Goal: Task Accomplishment & Management: Manage account settings

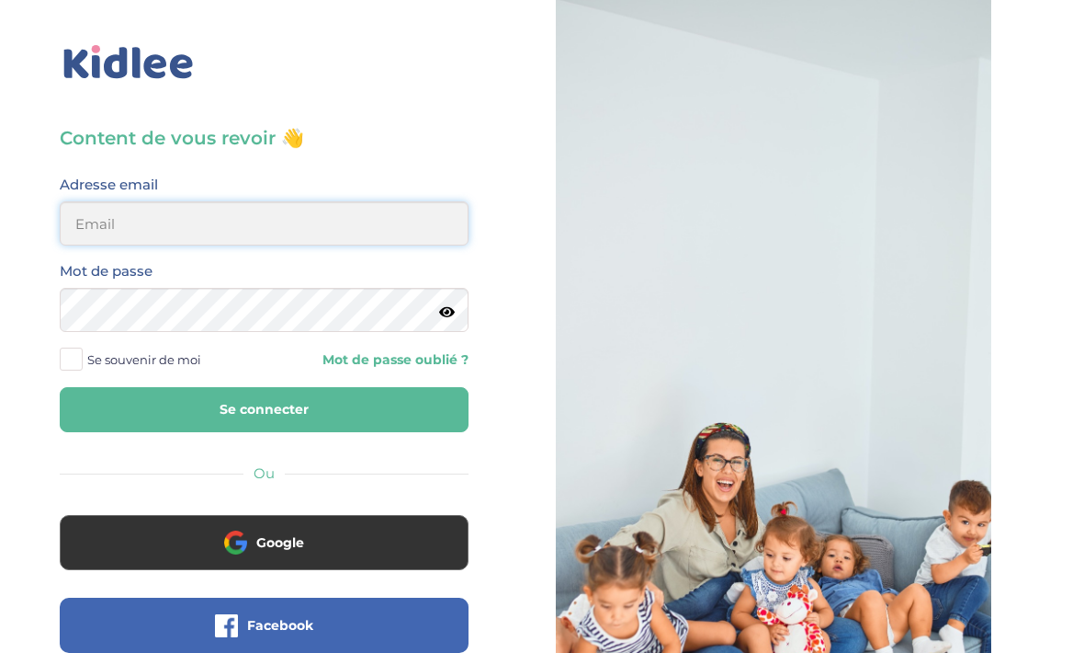
type input "clea.tavaresviard@gmail.com"
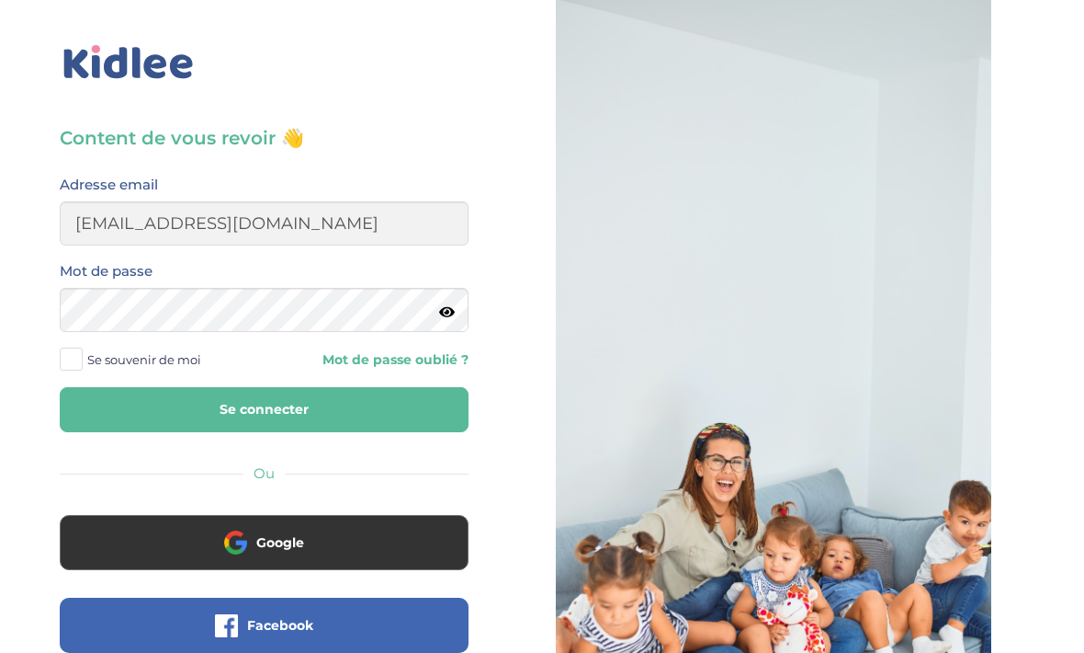
click at [264, 409] on button "Se connecter" at bounding box center [264, 409] width 409 height 45
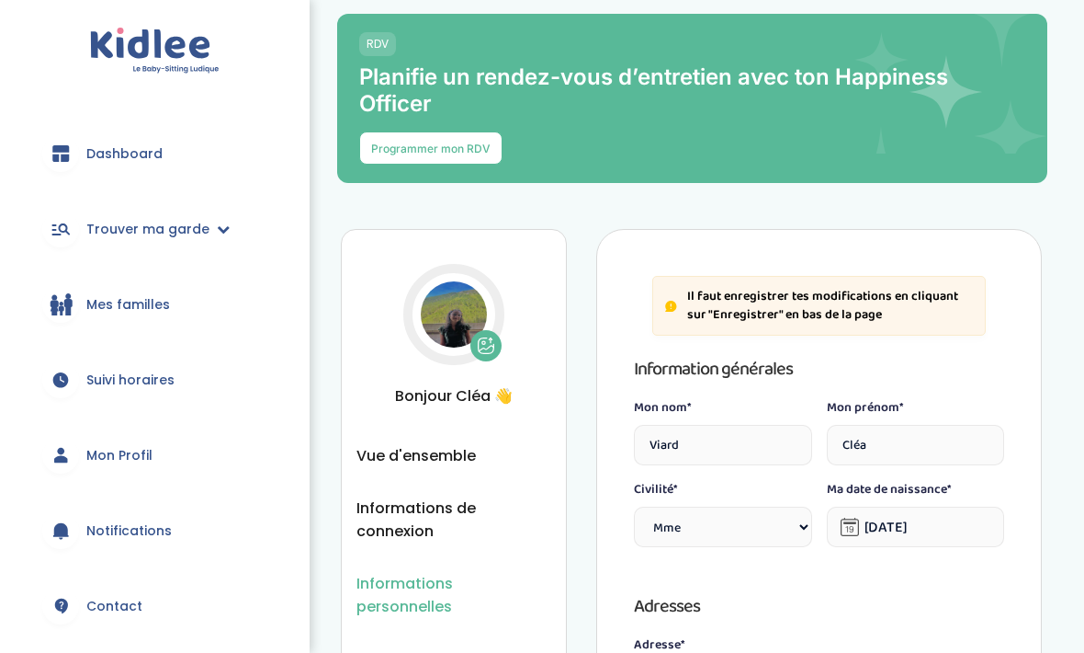
select select "1"
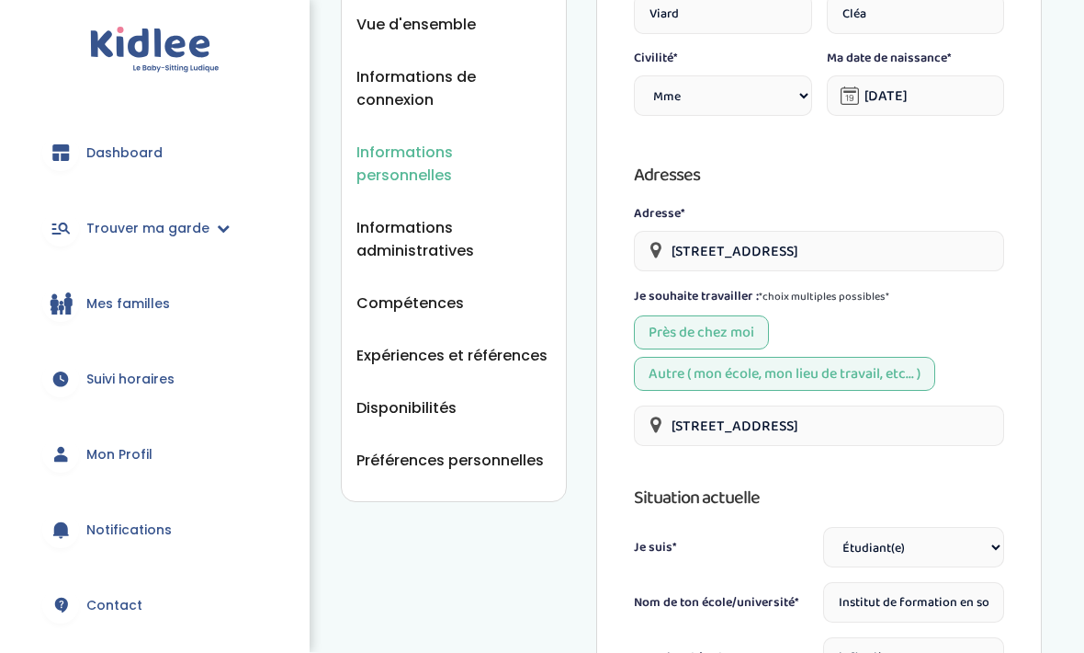
scroll to position [388, 0]
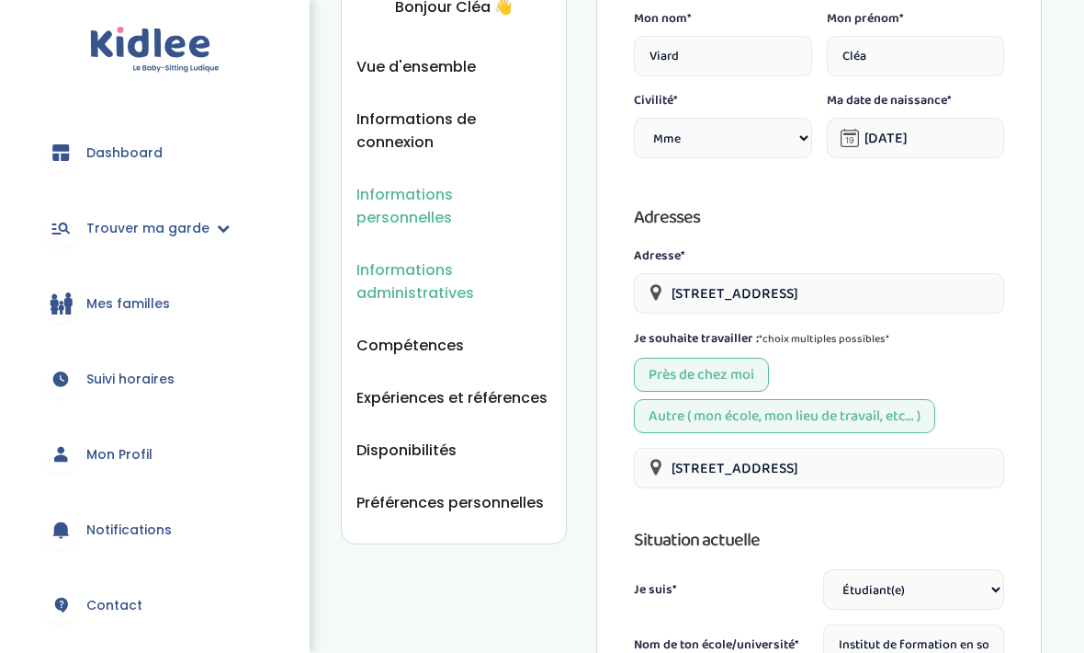
click at [418, 273] on span "Informations administratives" at bounding box center [454, 282] width 195 height 46
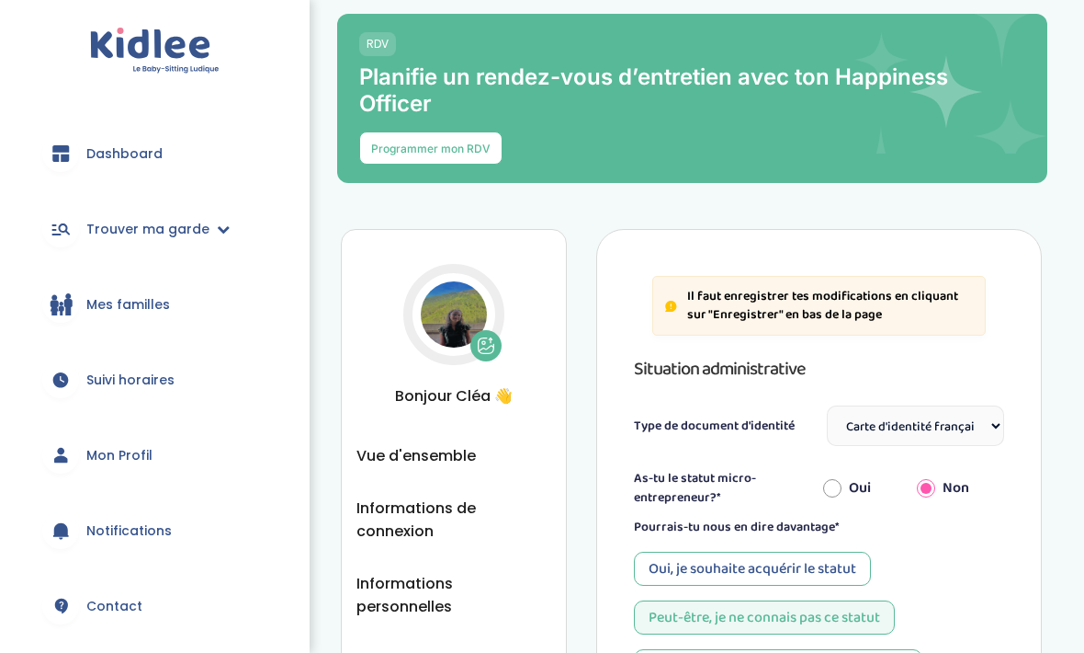
select select "Carte d'identité française ou Passeport français daté de moins de 5 ans"
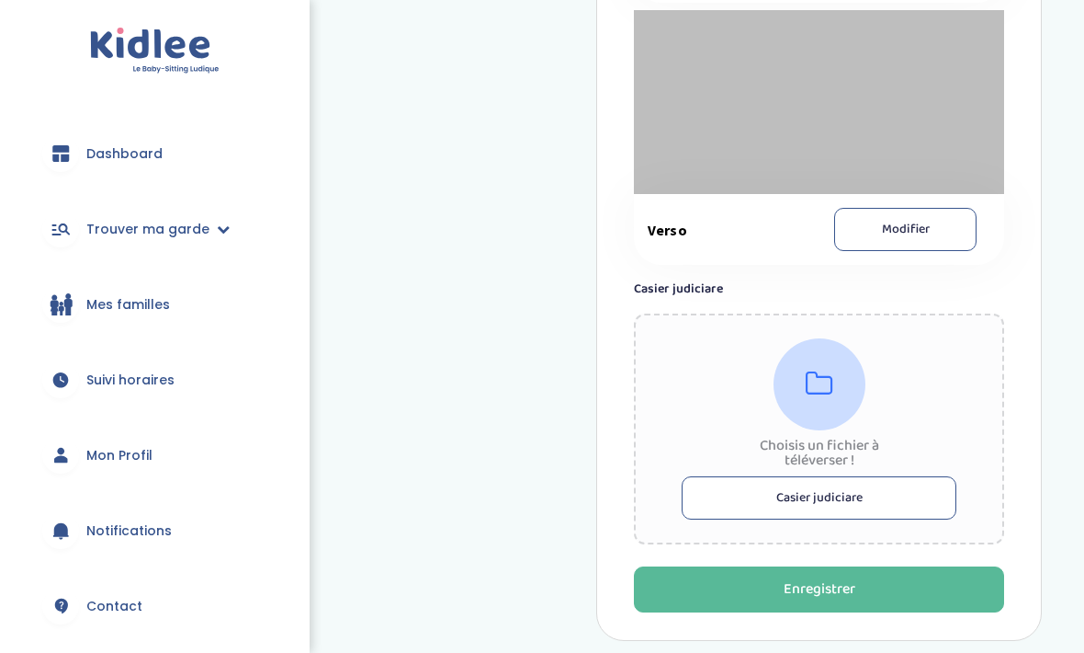
scroll to position [1566, 0]
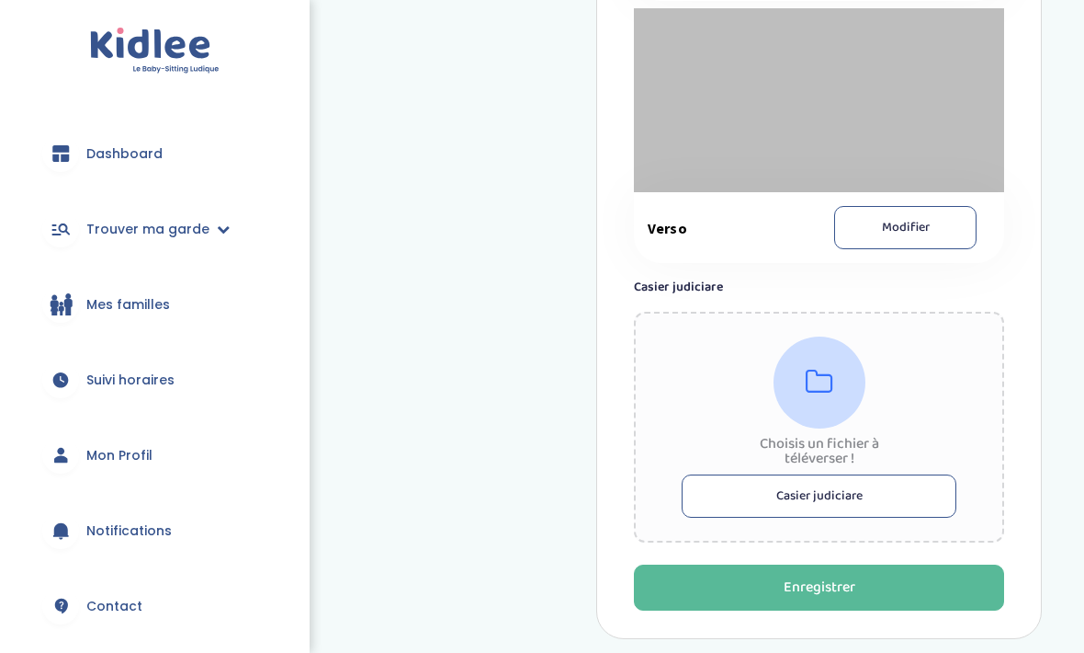
click at [790, 514] on button "Casier judiciare" at bounding box center [819, 495] width 275 height 43
click at [824, 414] on div at bounding box center [820, 382] width 92 height 92
click at [822, 394] on icon at bounding box center [820, 382] width 28 height 29
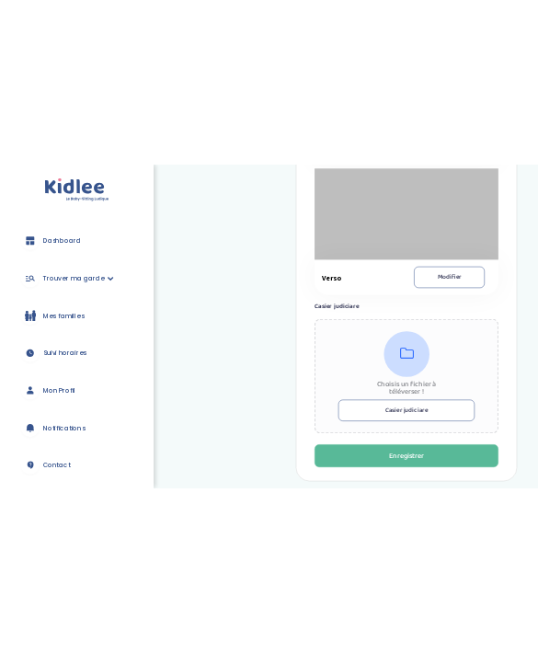
scroll to position [2207, 0]
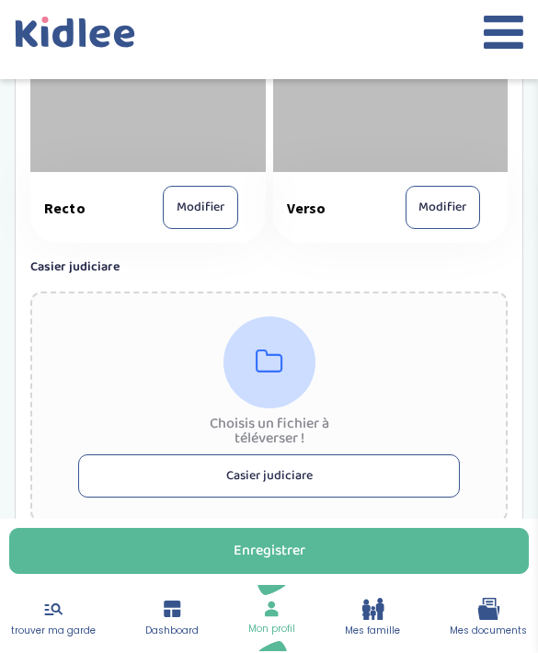
click at [272, 419] on div "Choisis un fichier à téléverser ! Casier judiciare" at bounding box center [268, 406] width 477 height 231
click at [295, 379] on div at bounding box center [269, 362] width 92 height 92
click at [364, 352] on div "Choisis un fichier à téléverser ! Casier judiciare" at bounding box center [268, 406] width 477 height 231
click at [364, 386] on div "Choisis un fichier à téléverser ! Casier judiciare" at bounding box center [268, 406] width 477 height 231
click at [329, 497] on button "Casier judiciare" at bounding box center [268, 475] width 381 height 43
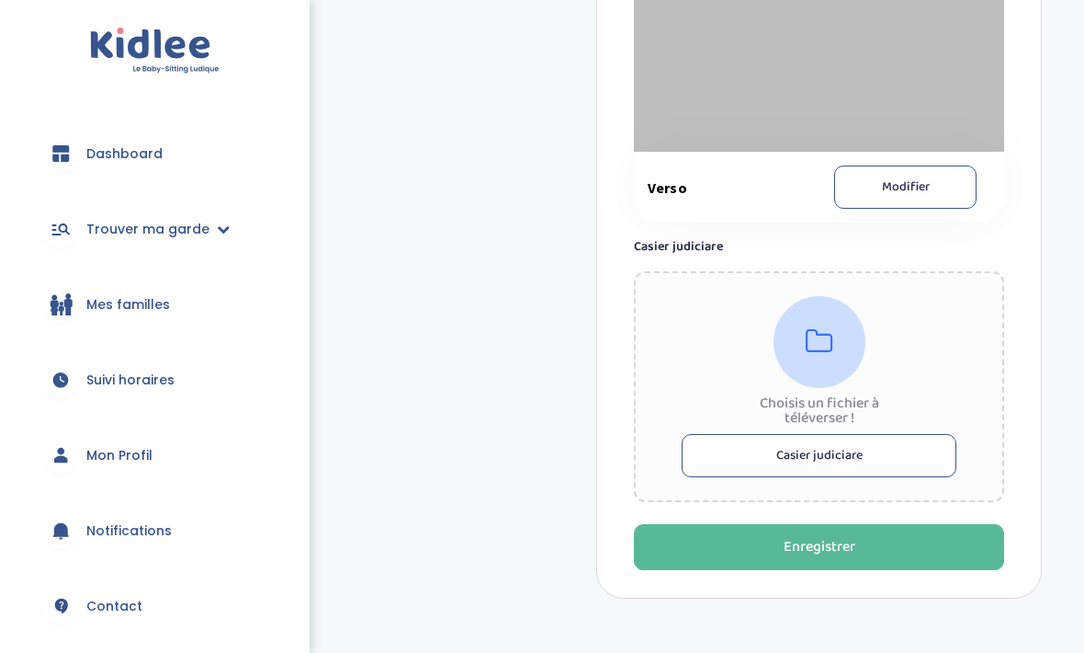
scroll to position [1620, 0]
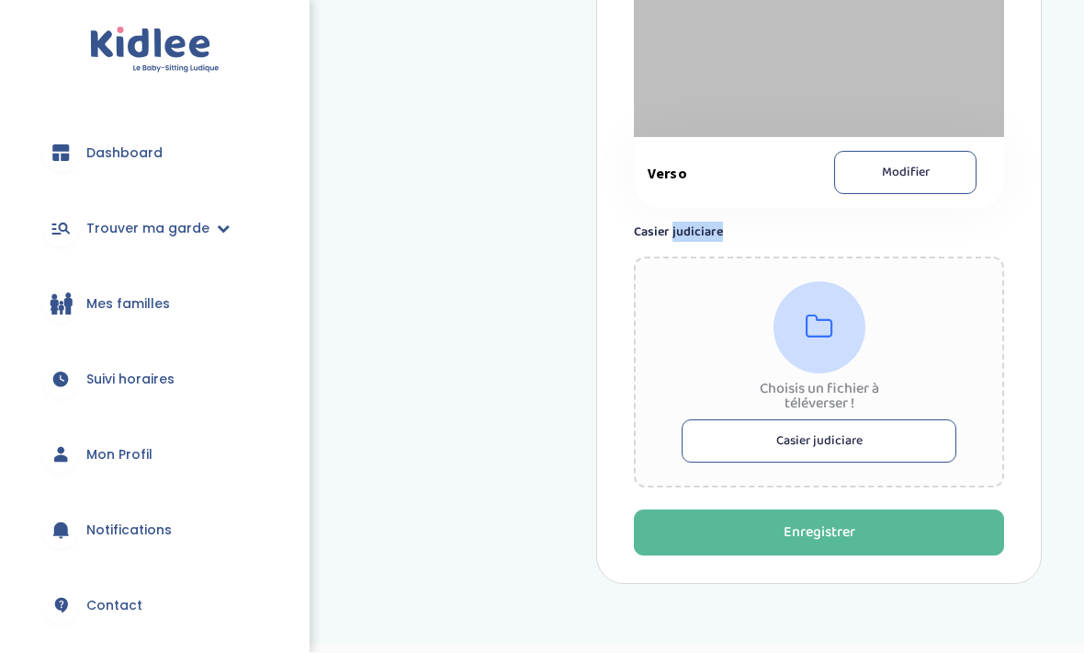
click at [828, 412] on div "Choisis un fichier à téléverser !" at bounding box center [820, 396] width 152 height 29
click at [754, 460] on button "Casier judiciare" at bounding box center [819, 441] width 275 height 43
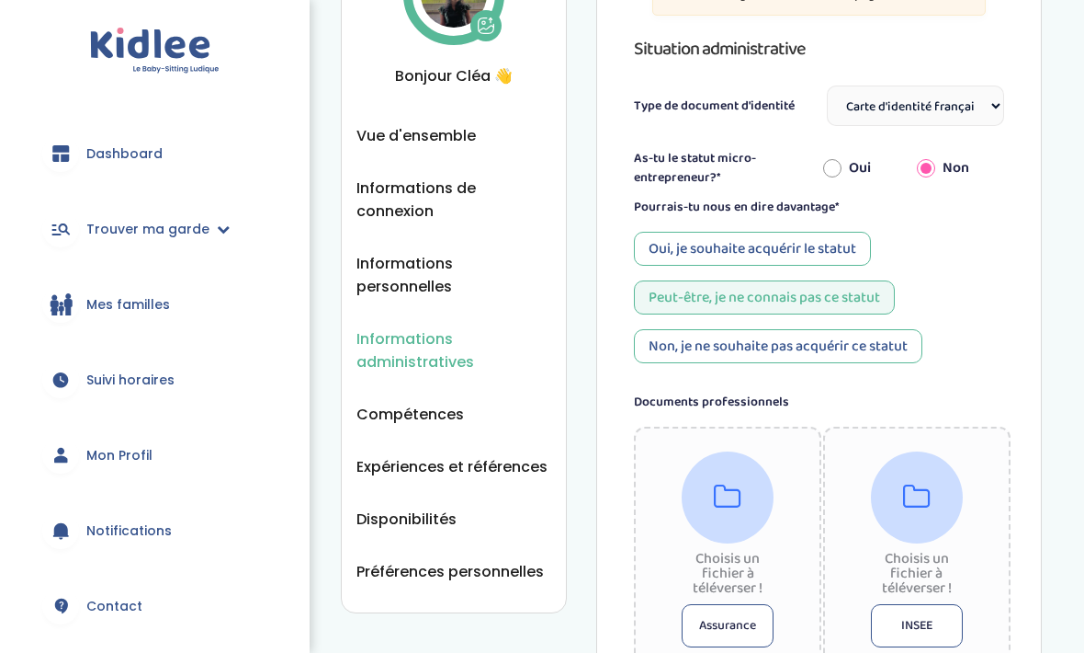
scroll to position [146, 0]
